Goal: Navigation & Orientation: Find specific page/section

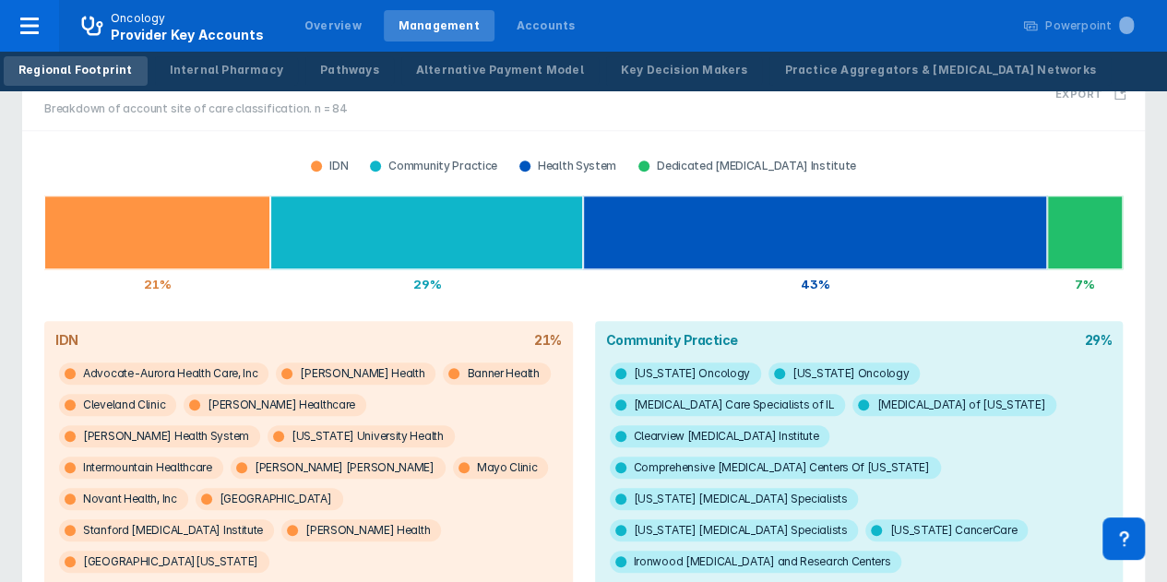
scroll to position [738, 0]
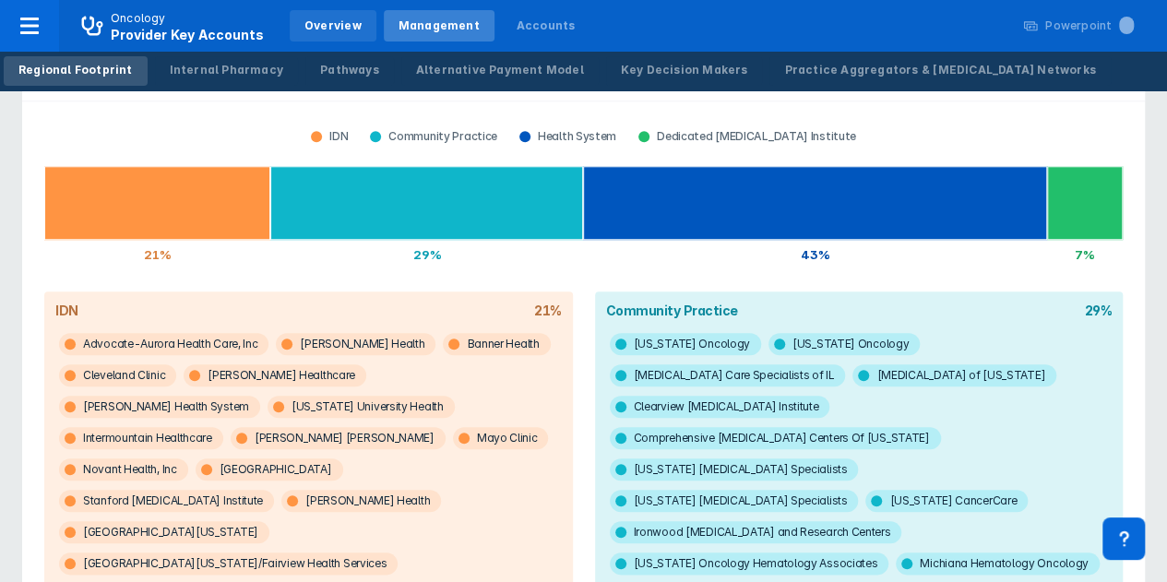
click at [328, 29] on div "Overview" at bounding box center [332, 26] width 57 height 17
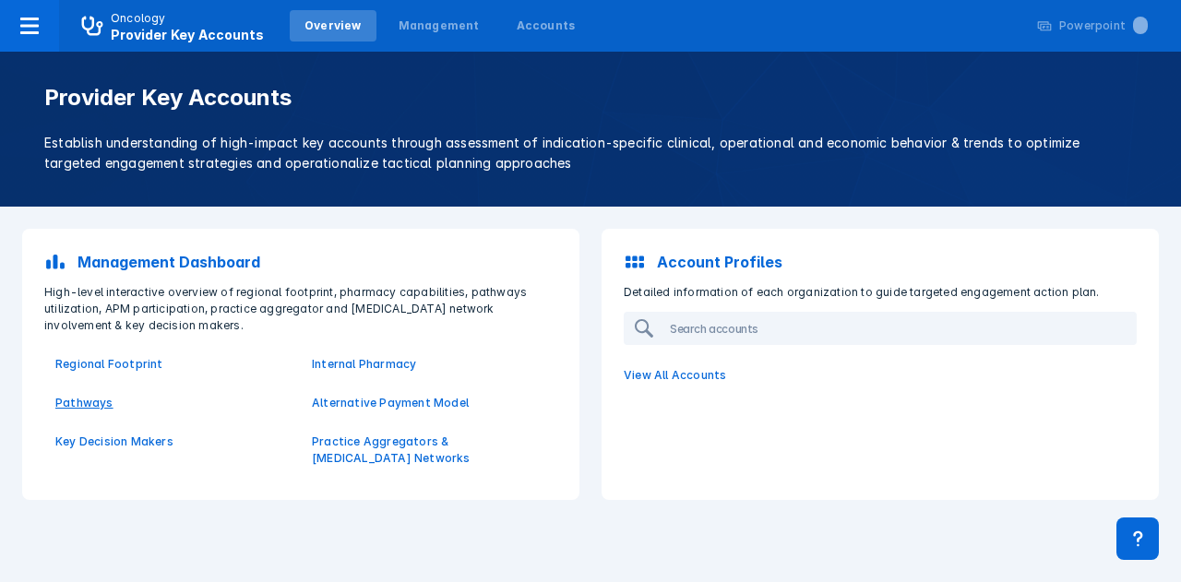
click at [86, 401] on p "Pathways" at bounding box center [172, 403] width 234 height 17
click at [103, 440] on p "Key Decision Makers" at bounding box center [172, 442] width 234 height 17
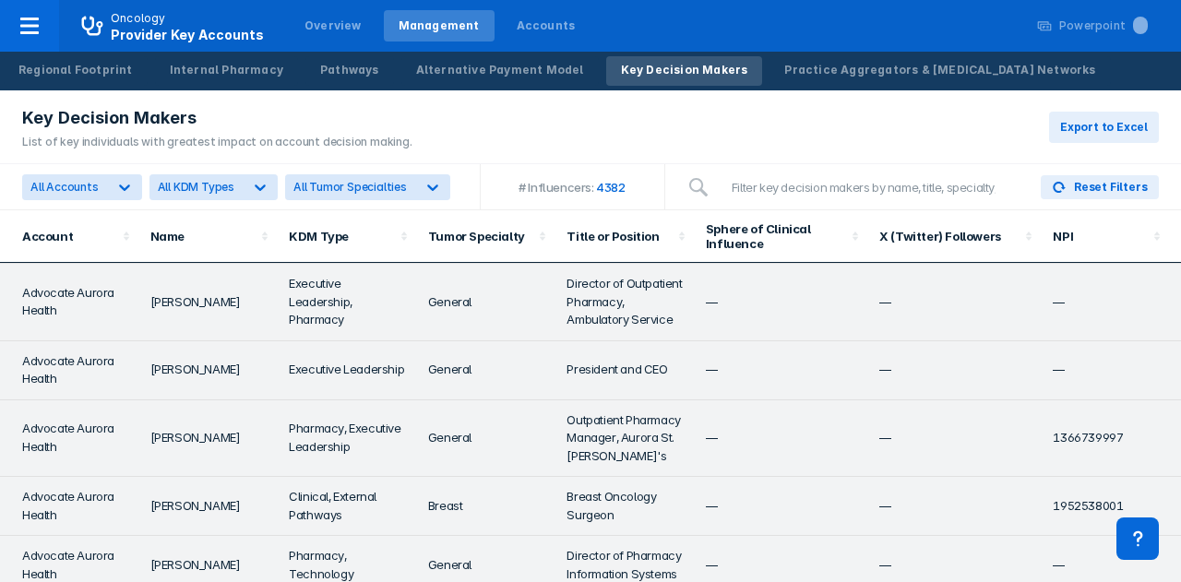
scroll to position [2215, 0]
click at [721, 486] on td "—" at bounding box center [781, 504] width 173 height 59
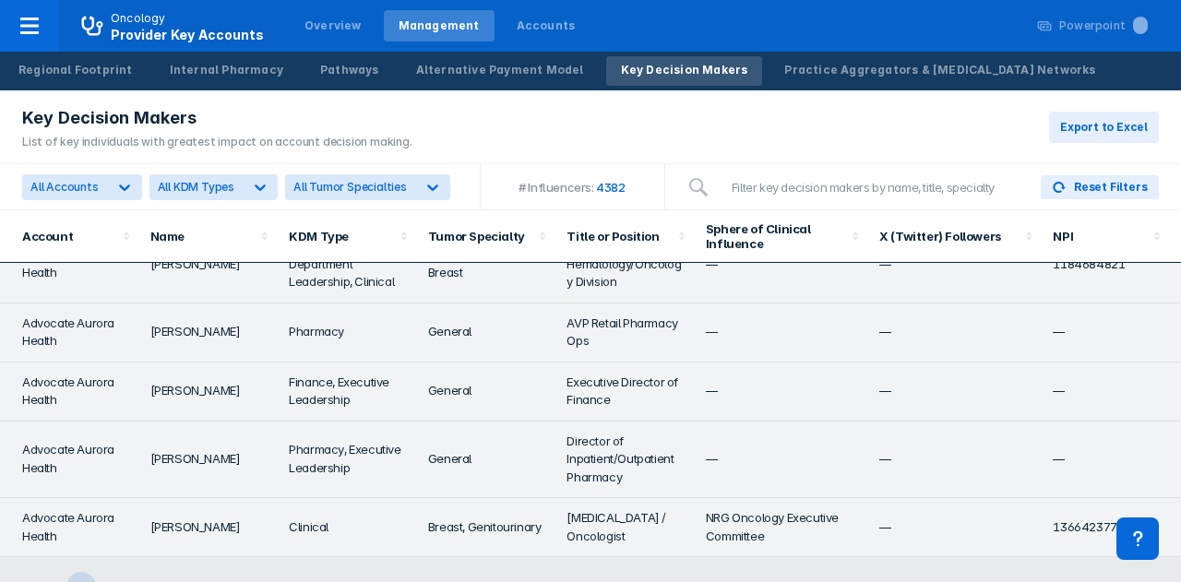
scroll to position [4576, 0]
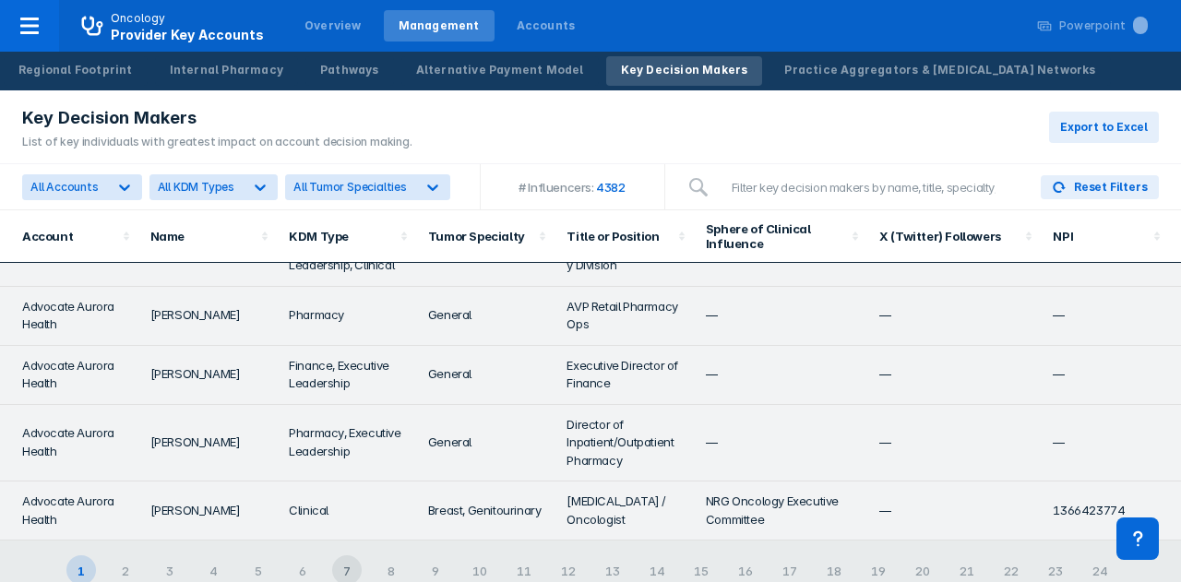
click at [362, 555] on div "7" at bounding box center [347, 570] width 30 height 30
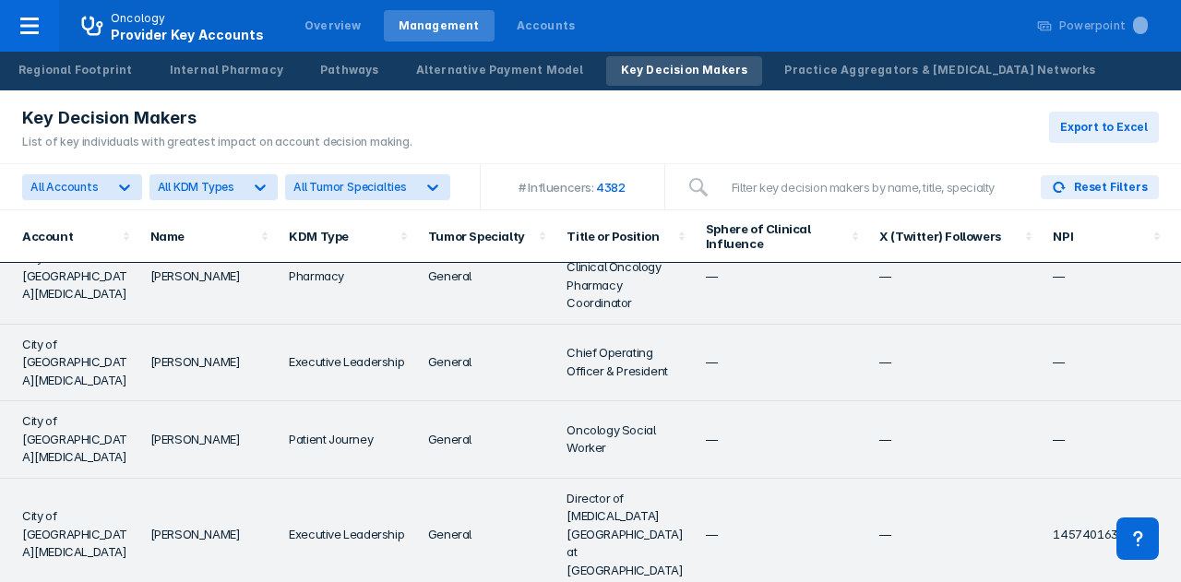
scroll to position [4429, 0]
